Goal: Find contact information: Find contact information

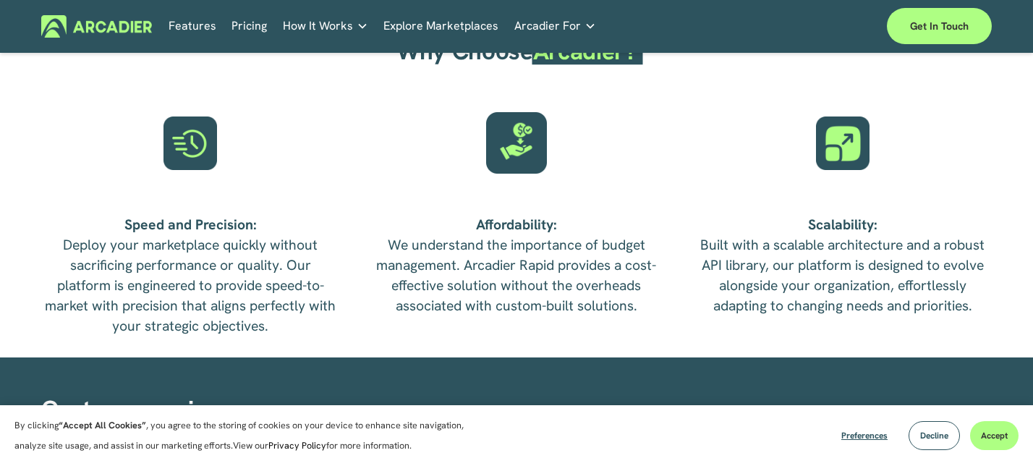
scroll to position [3687, 0]
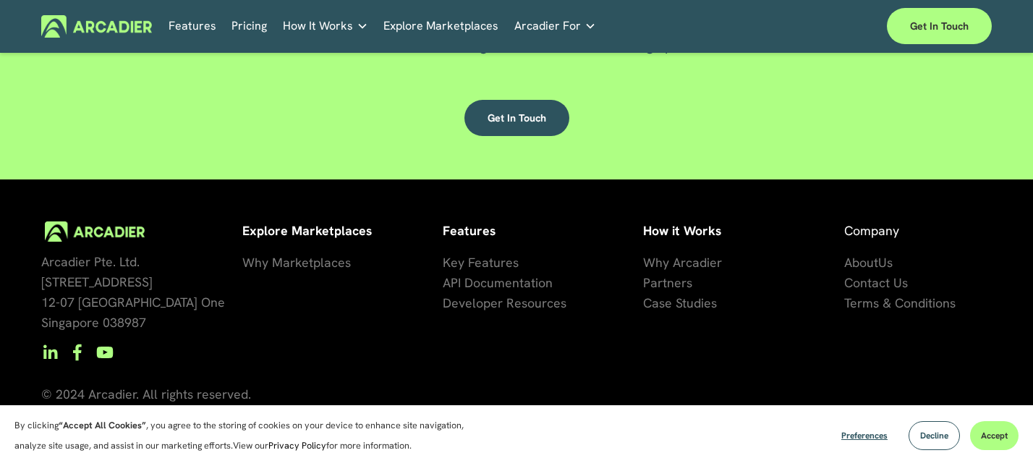
drag, startPoint x: 76, startPoint y: 232, endPoint x: 148, endPoint y: 232, distance: 71.6
click at [148, 232] on div at bounding box center [94, 231] width 107 height 20
drag, startPoint x: 123, startPoint y: 224, endPoint x: 123, endPoint y: 142, distance: 82.5
click at [100, 177] on div "Contact us [DATE] Contact us [DATE] to learn more about how Arcadier can help y…" at bounding box center [516, 16] width 1033 height 328
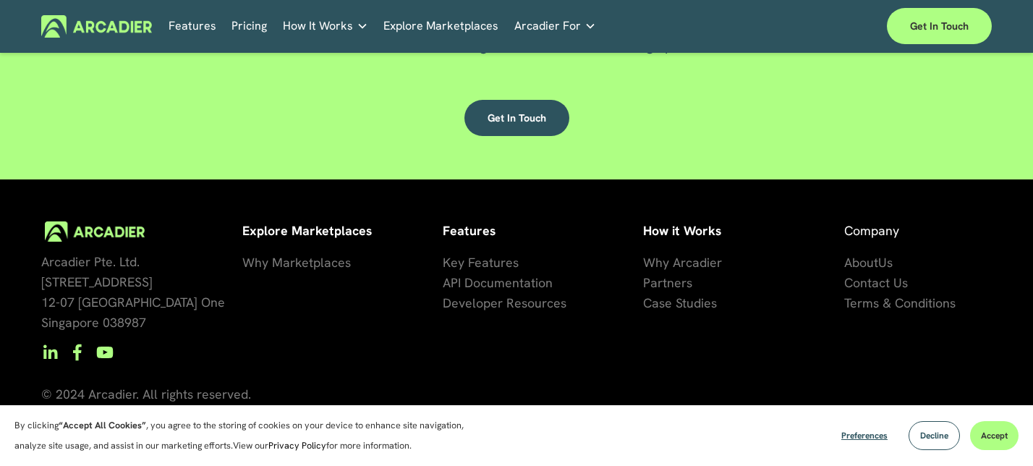
drag, startPoint x: 56, startPoint y: 237, endPoint x: 139, endPoint y: 247, distance: 83.1
click at [139, 247] on div "Arcadier Pte. Ltd. [STREET_ADDRESS] How it Works Why Arcadier P artners Ca se S…" at bounding box center [516, 343] width 1033 height 245
drag, startPoint x: 142, startPoint y: 237, endPoint x: 70, endPoint y: 232, distance: 71.9
click at [70, 232] on div at bounding box center [95, 231] width 100 height 20
drag, startPoint x: 72, startPoint y: 259, endPoint x: 46, endPoint y: 242, distance: 30.7
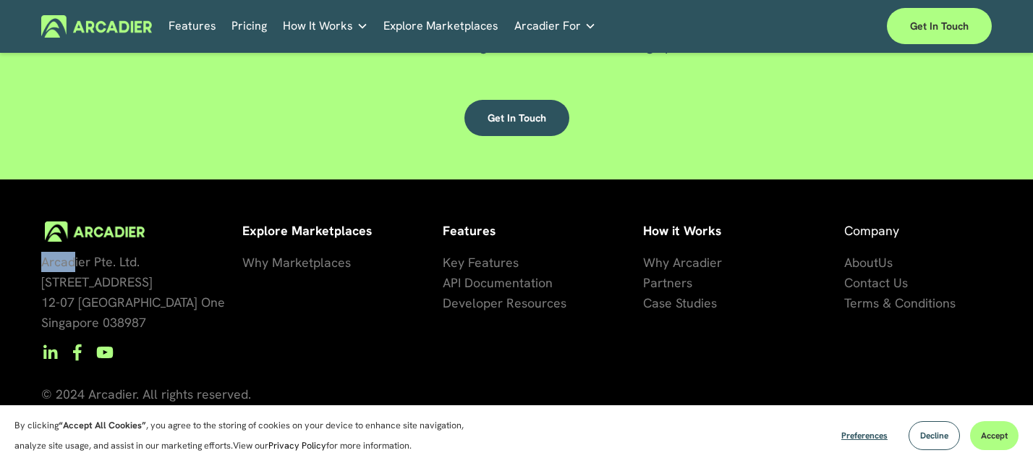
click at [46, 242] on div "Arcadier Pte. Ltd. [STREET_ADDRESS]" at bounding box center [134, 293] width 187 height 102
drag, startPoint x: 44, startPoint y: 263, endPoint x: 56, endPoint y: 192, distance: 72.6
click at [56, 192] on div "Arcadier Pte. Ltd. [STREET_ADDRESS] How it Works Why Arcadier P artners Ca se S…" at bounding box center [516, 322] width 1033 height 287
copy div
